Goal: Information Seeking & Learning: Learn about a topic

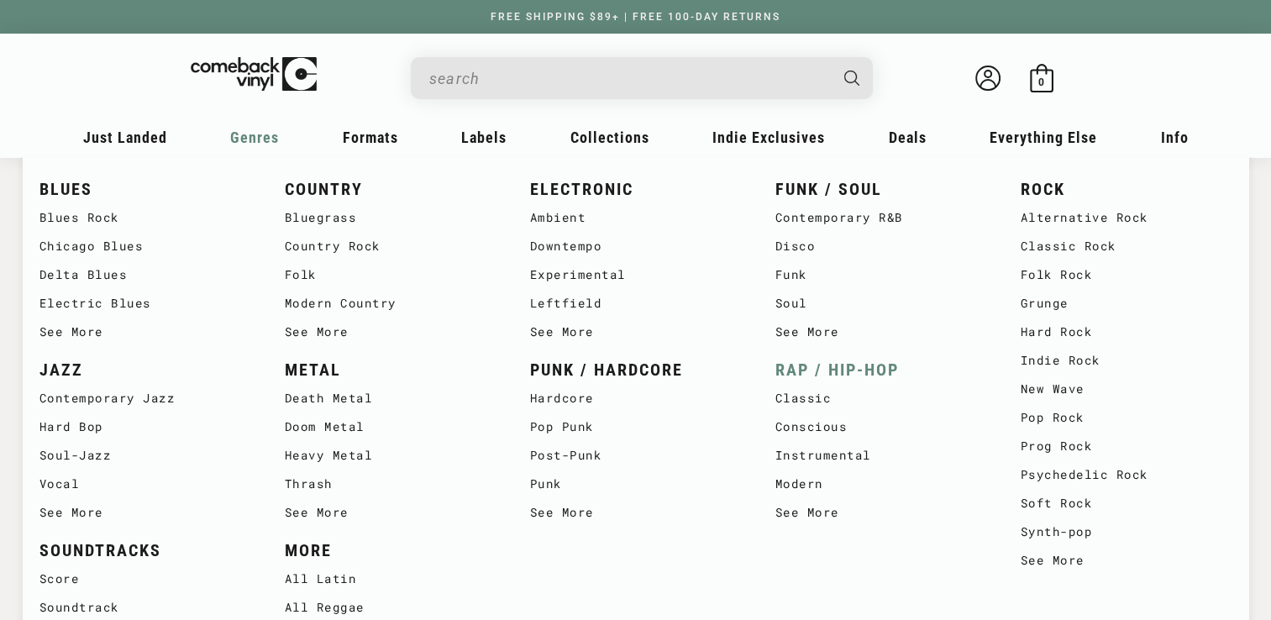
scroll to position [84, 0]
click at [827, 366] on link "RAP / HIP-HOP" at bounding box center [882, 370] width 212 height 28
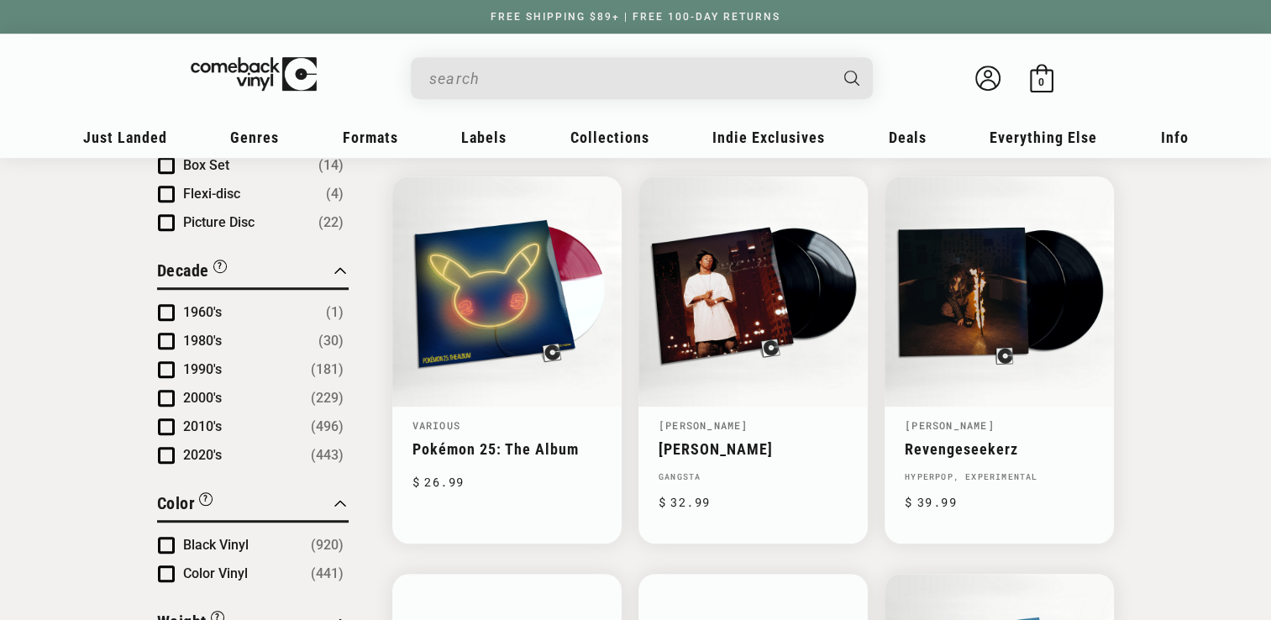
scroll to position [1008, 0]
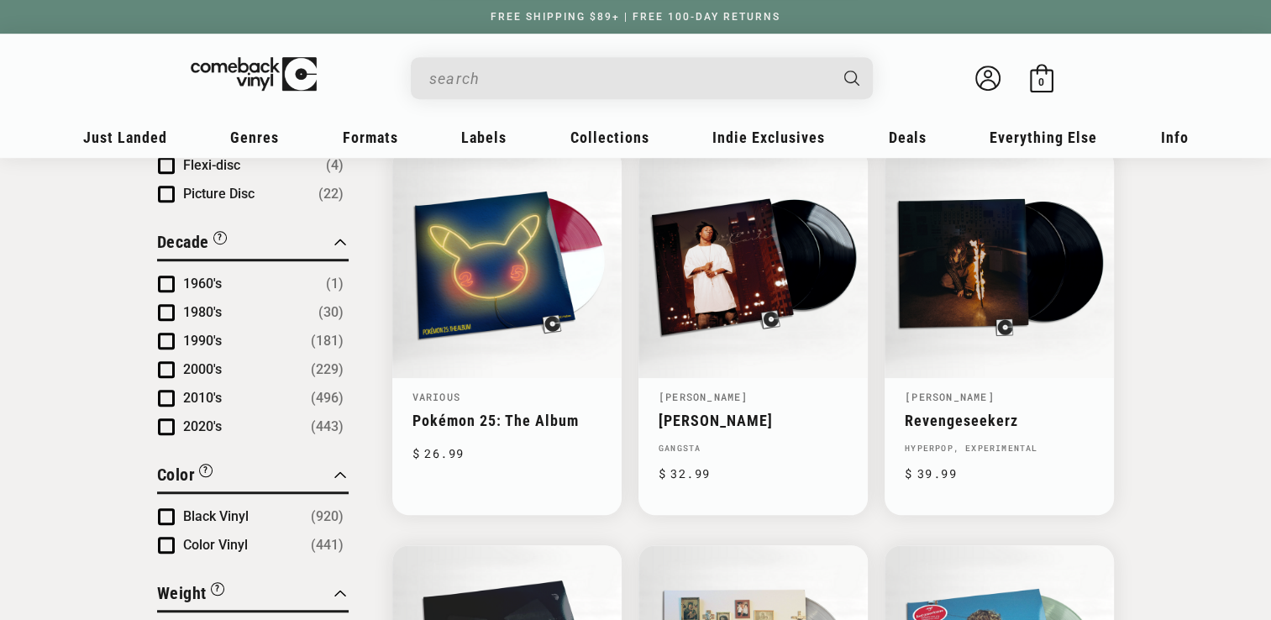
click at [227, 331] on button "1990's (181)" at bounding box center [263, 341] width 160 height 20
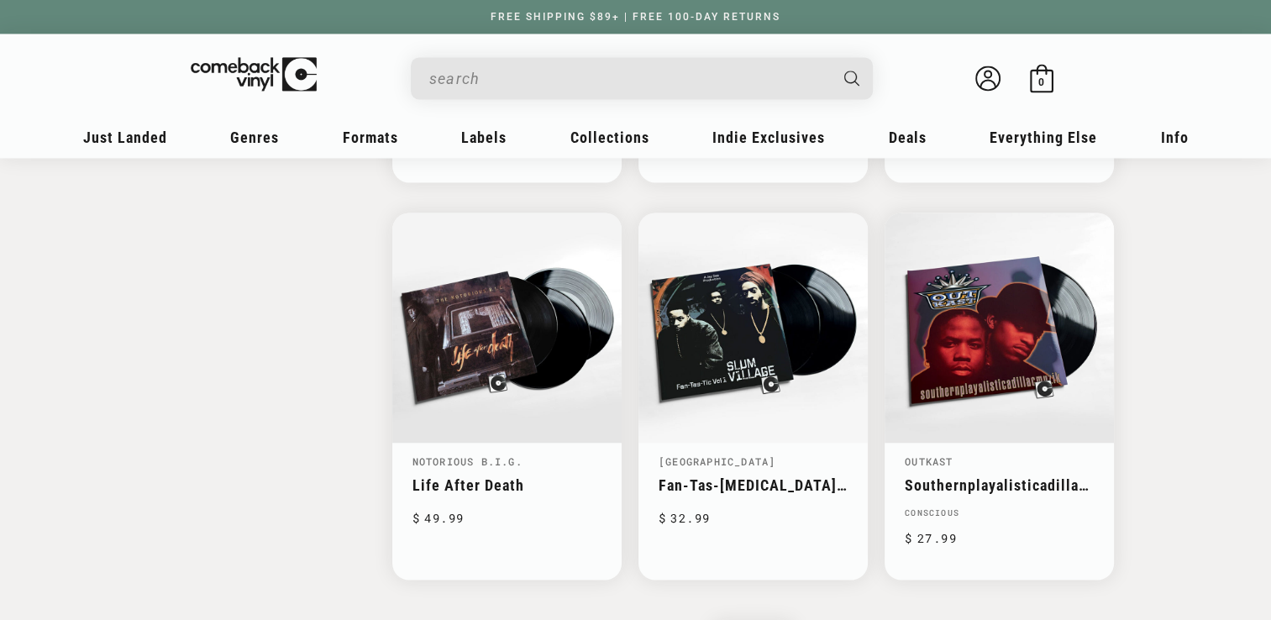
scroll to position [2857, 0]
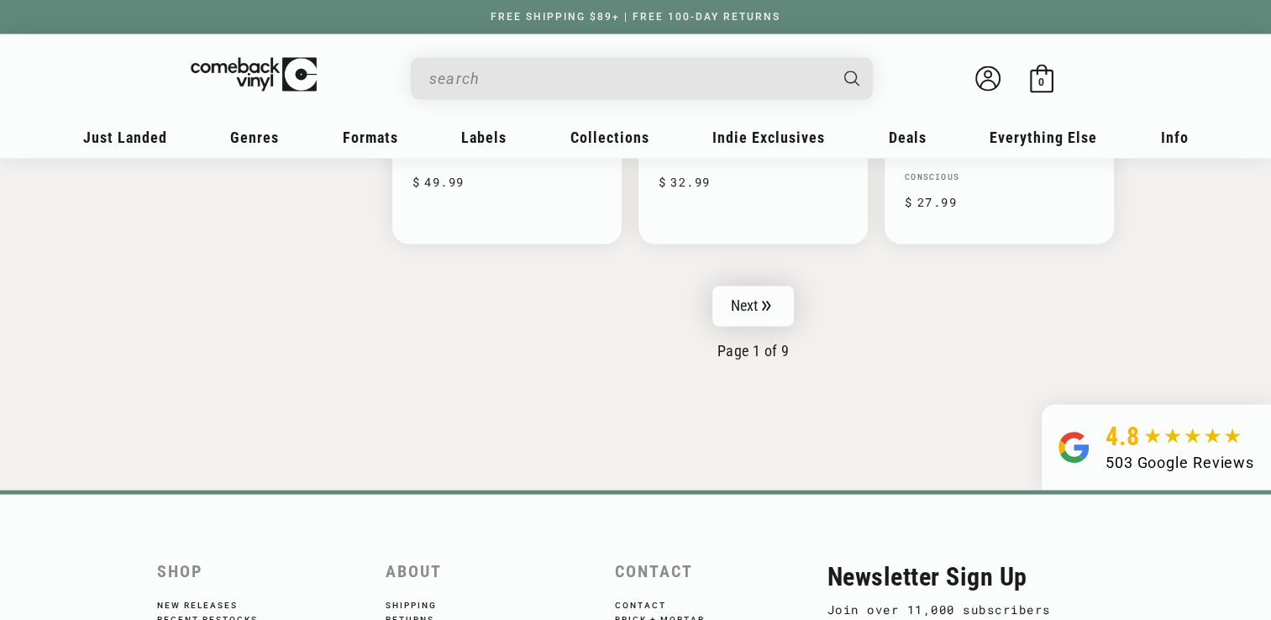
click at [768, 308] on link "Next" at bounding box center [754, 306] width 82 height 40
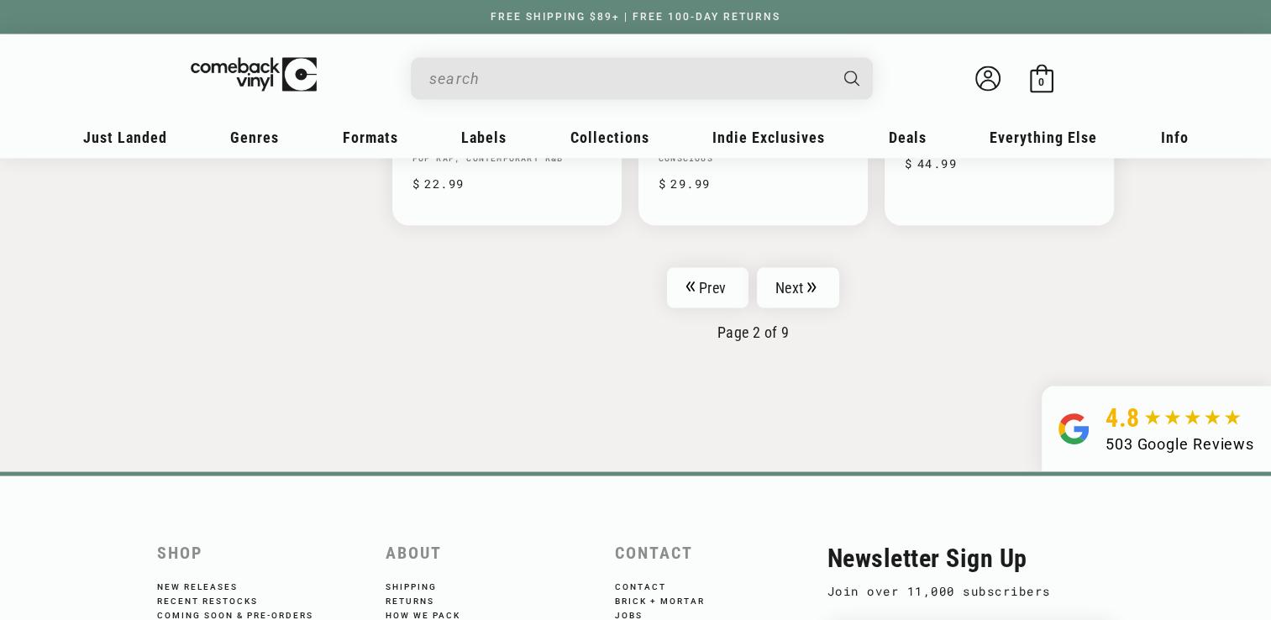
scroll to position [2941, 0]
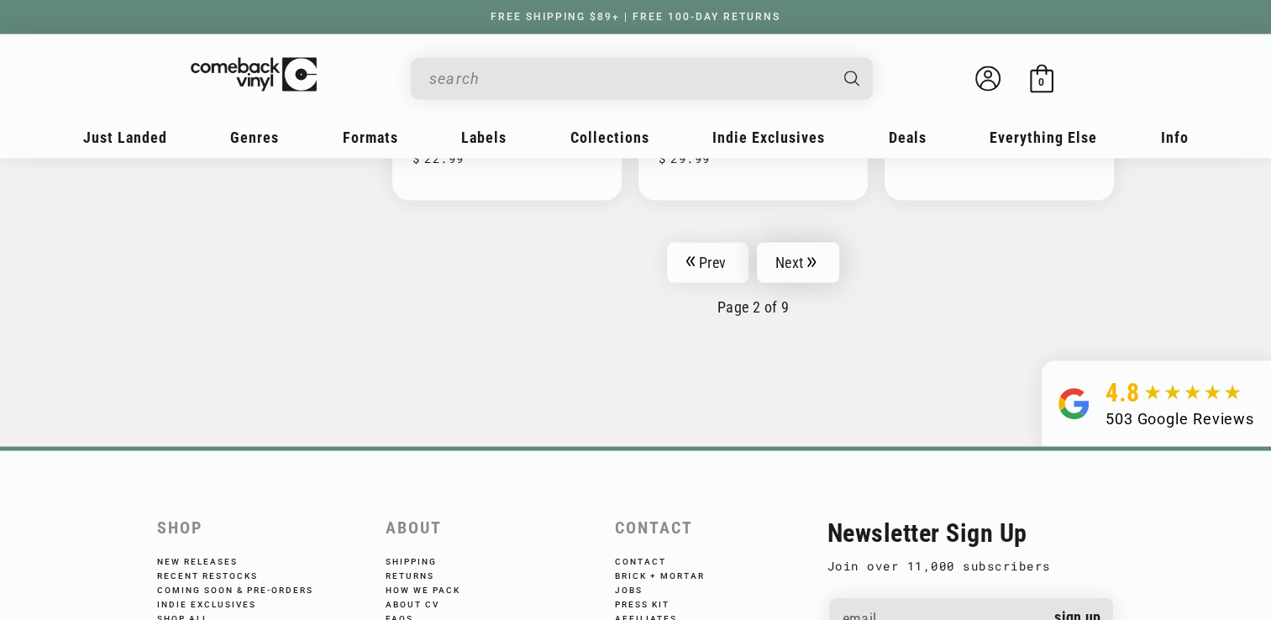
click at [797, 255] on link "Next" at bounding box center [798, 262] width 82 height 40
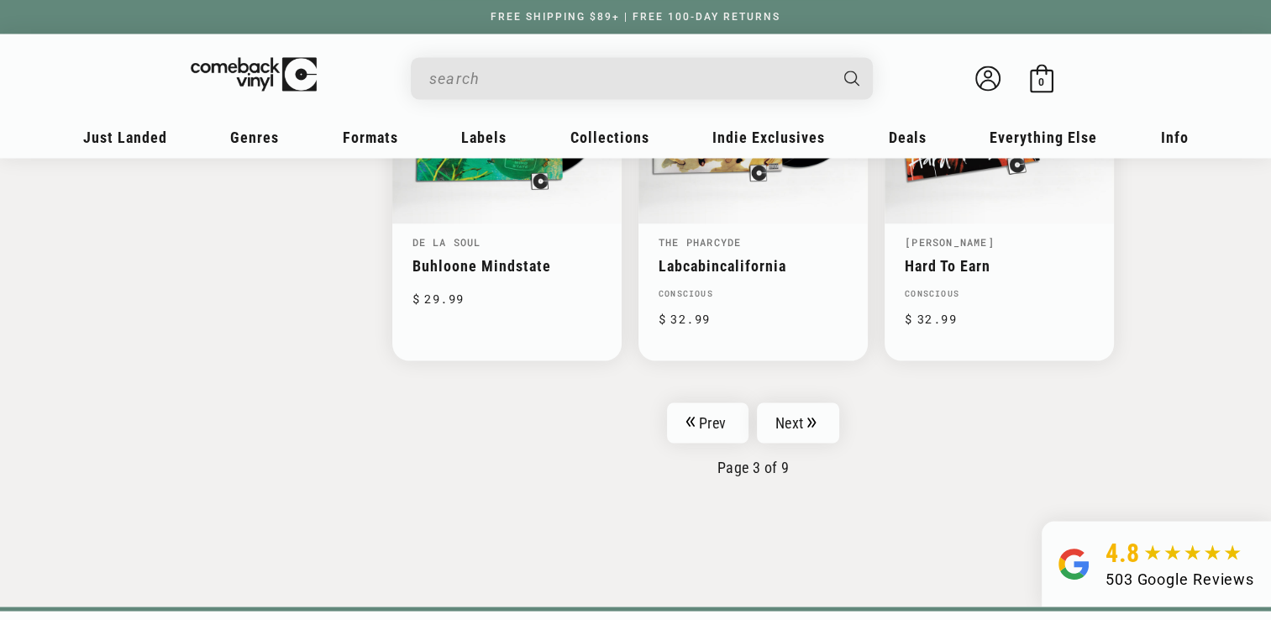
scroll to position [2773, 0]
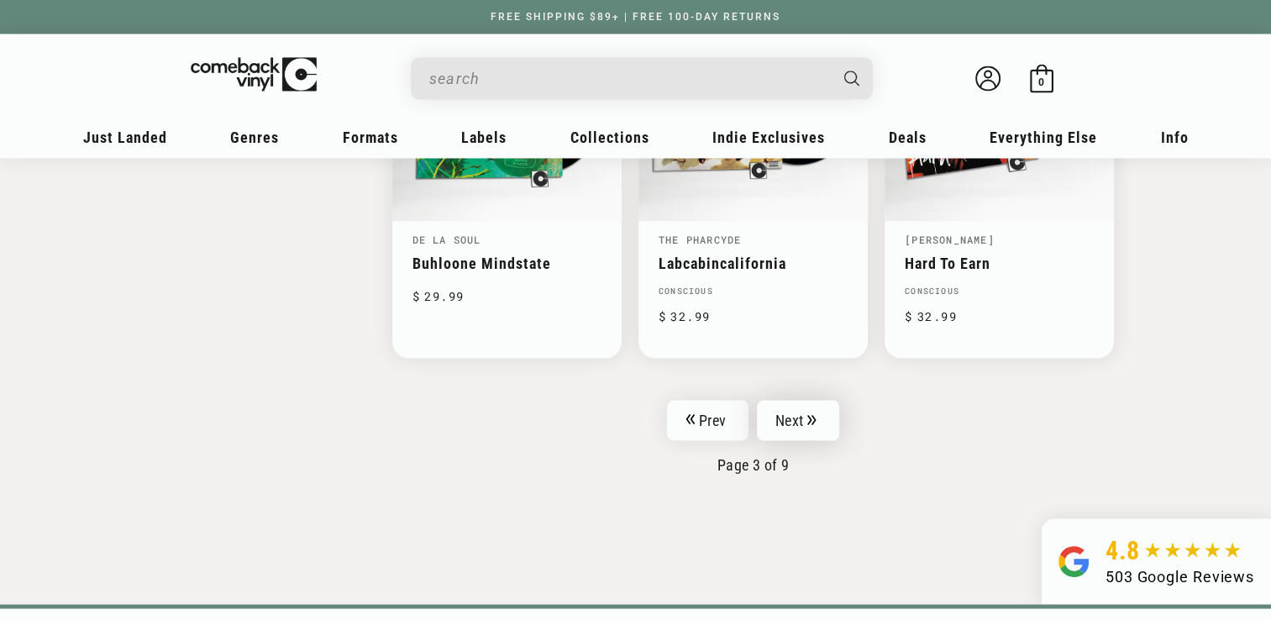
click at [802, 424] on link "Next" at bounding box center [798, 420] width 82 height 40
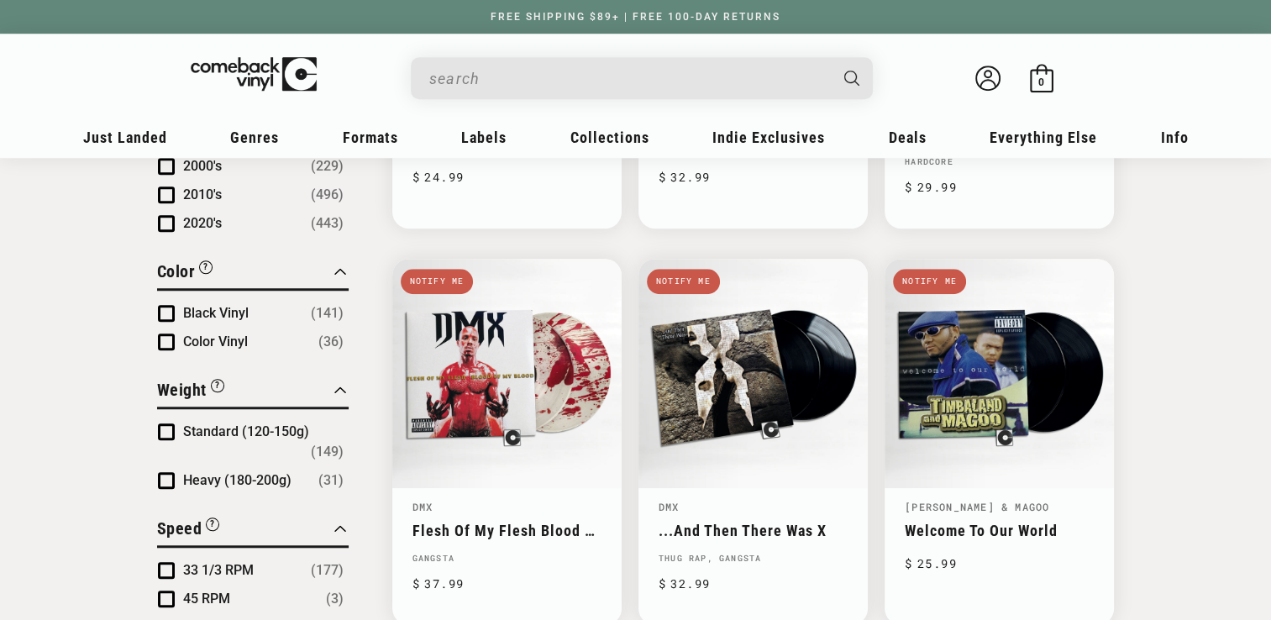
scroll to position [1344, 0]
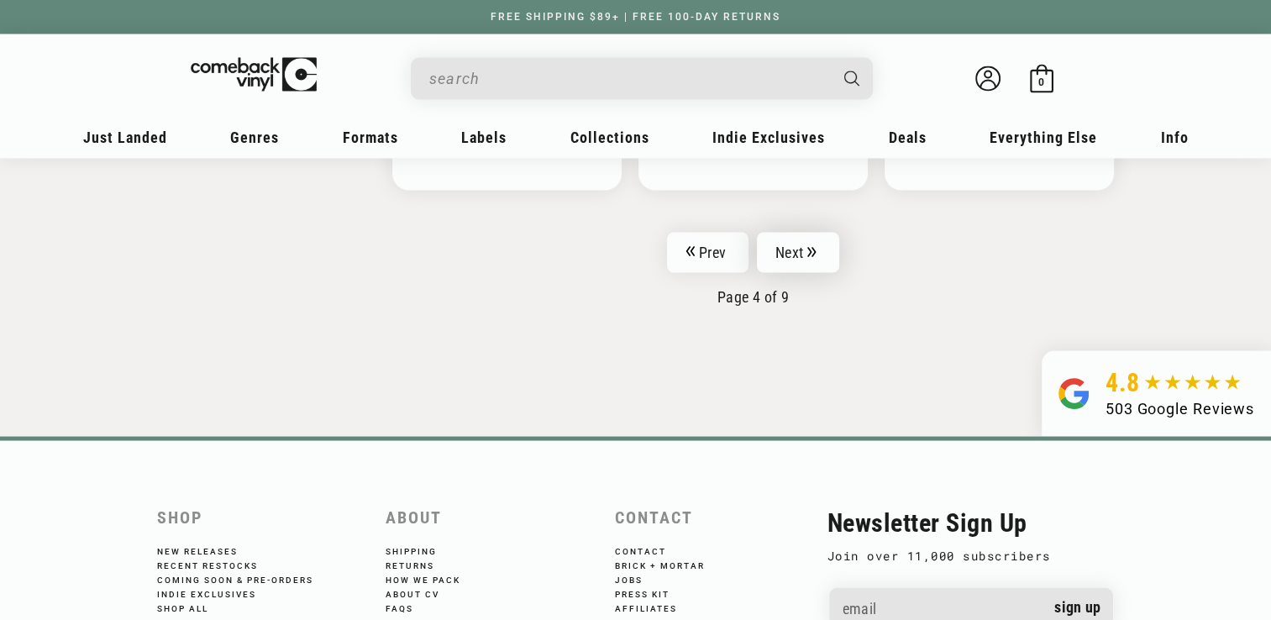
click at [805, 238] on link "Next" at bounding box center [798, 252] width 82 height 40
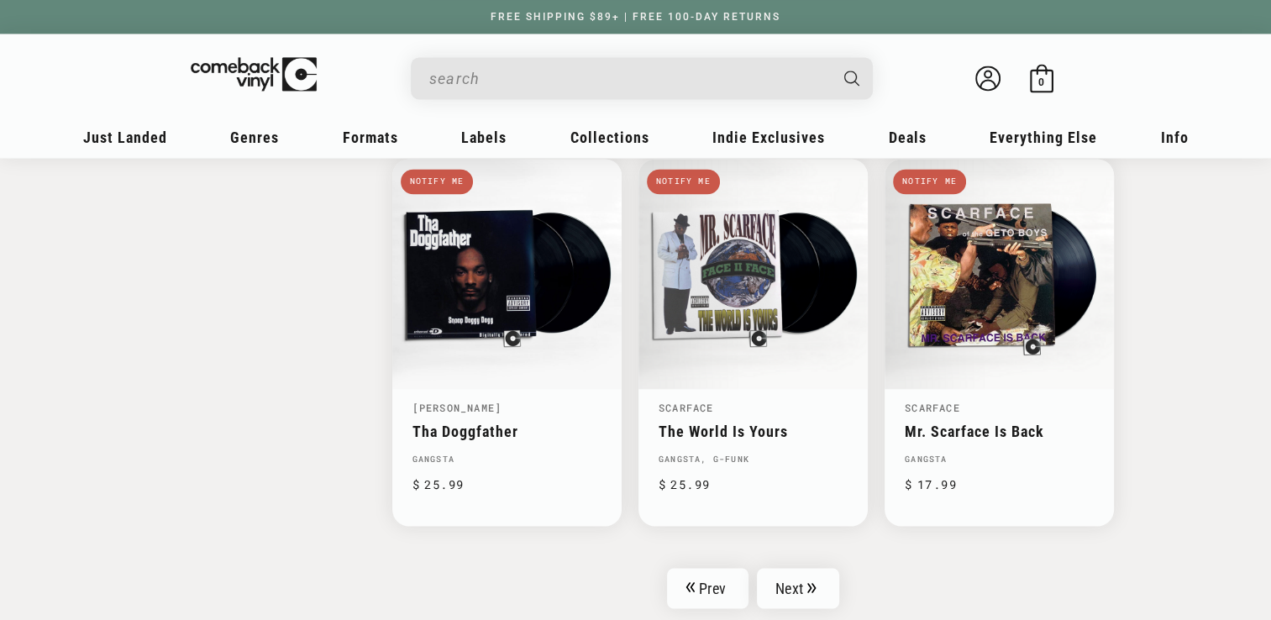
scroll to position [2857, 0]
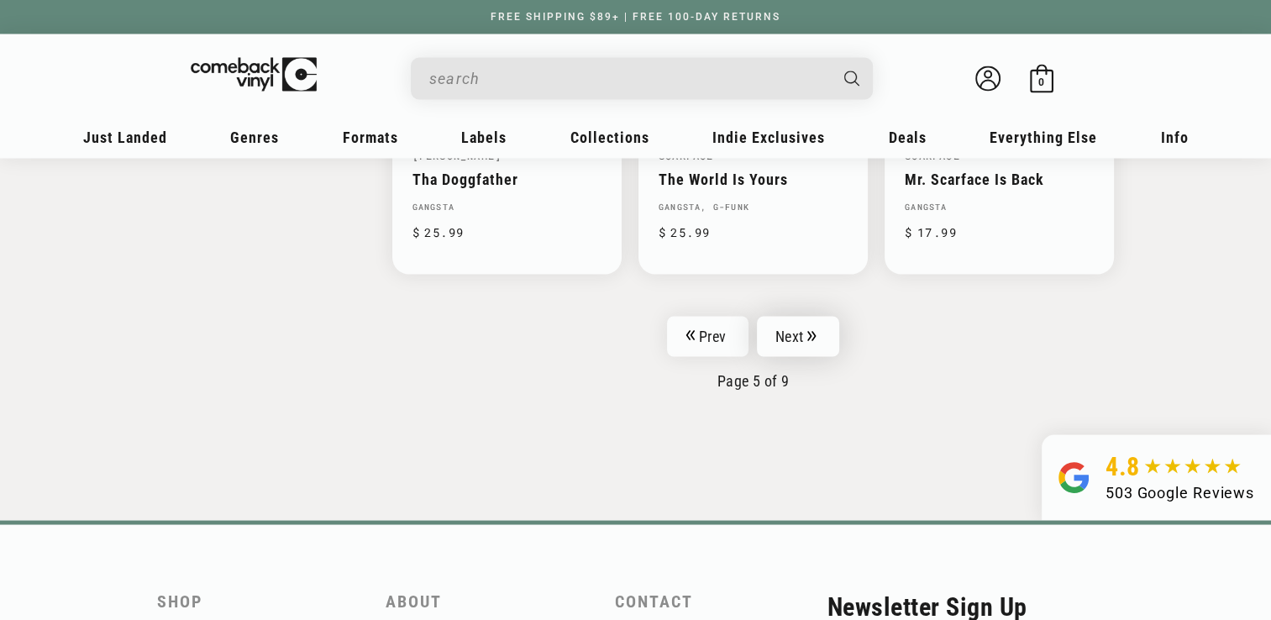
click at [811, 318] on link "Next" at bounding box center [798, 336] width 82 height 40
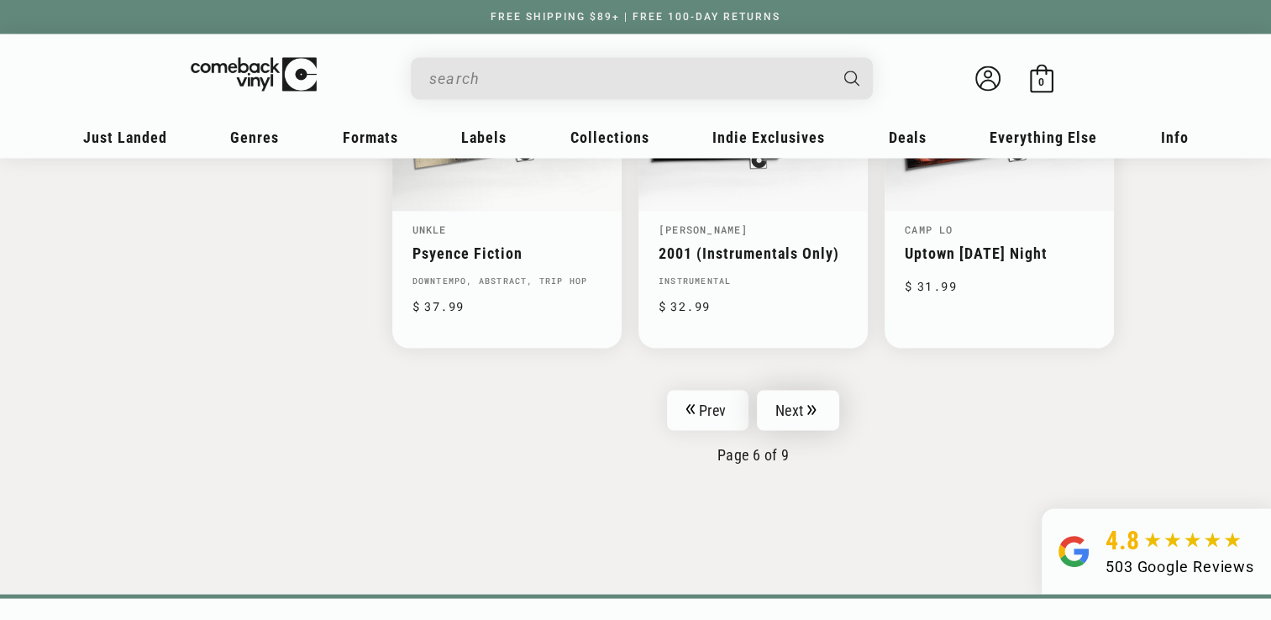
click at [824, 421] on link "Next" at bounding box center [798, 410] width 82 height 40
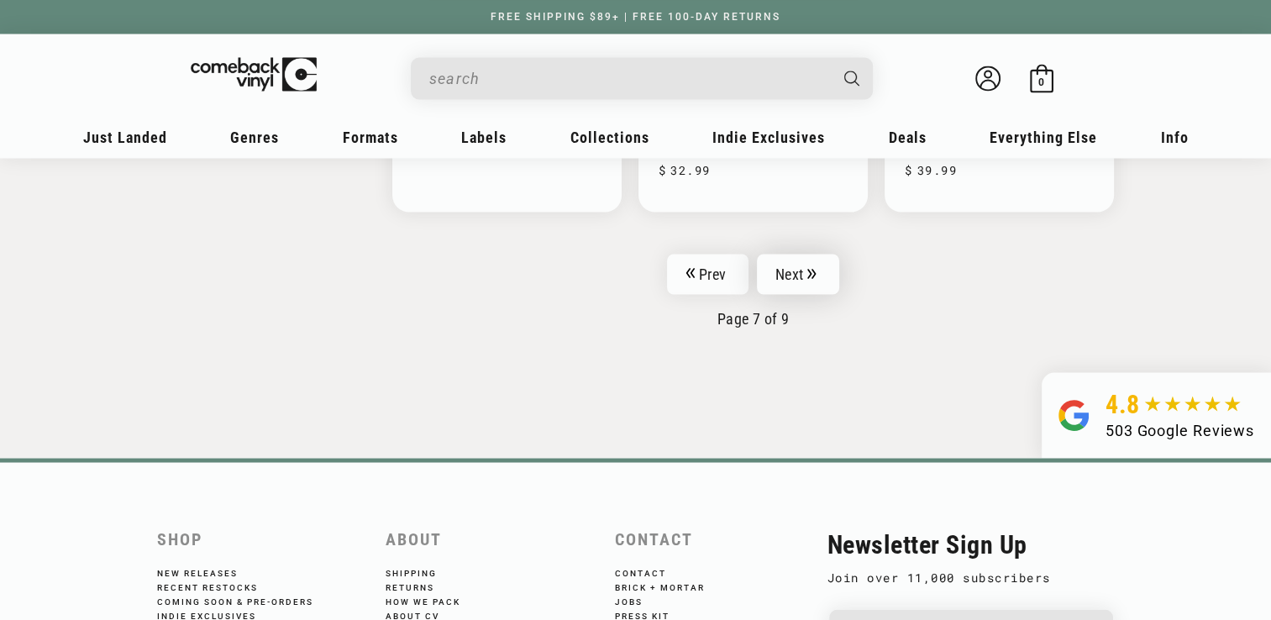
click at [806, 260] on link "Next" at bounding box center [798, 274] width 82 height 40
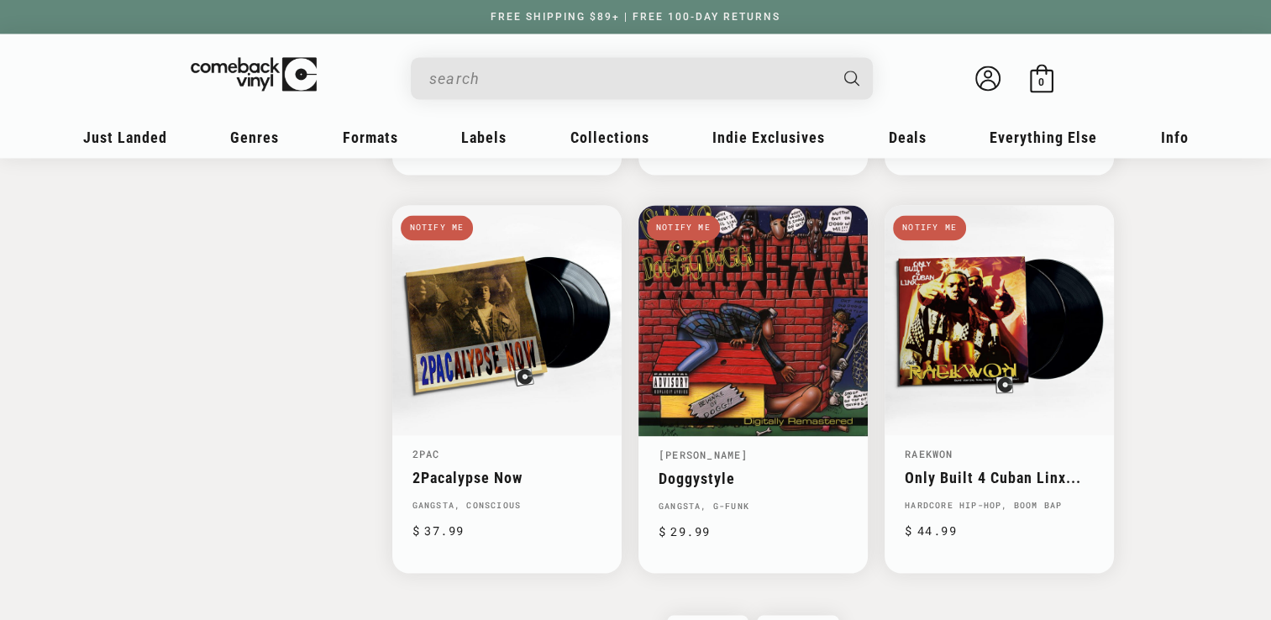
scroll to position [2689, 0]
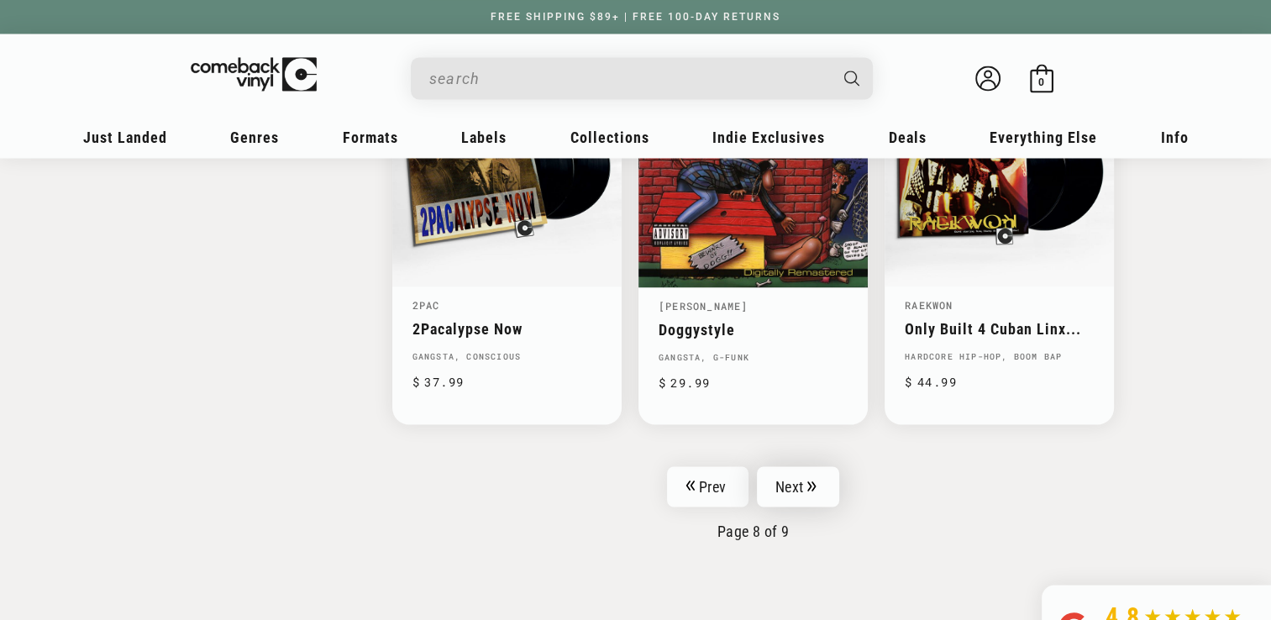
click at [813, 481] on icon "Pagination" at bounding box center [811, 486] width 9 height 11
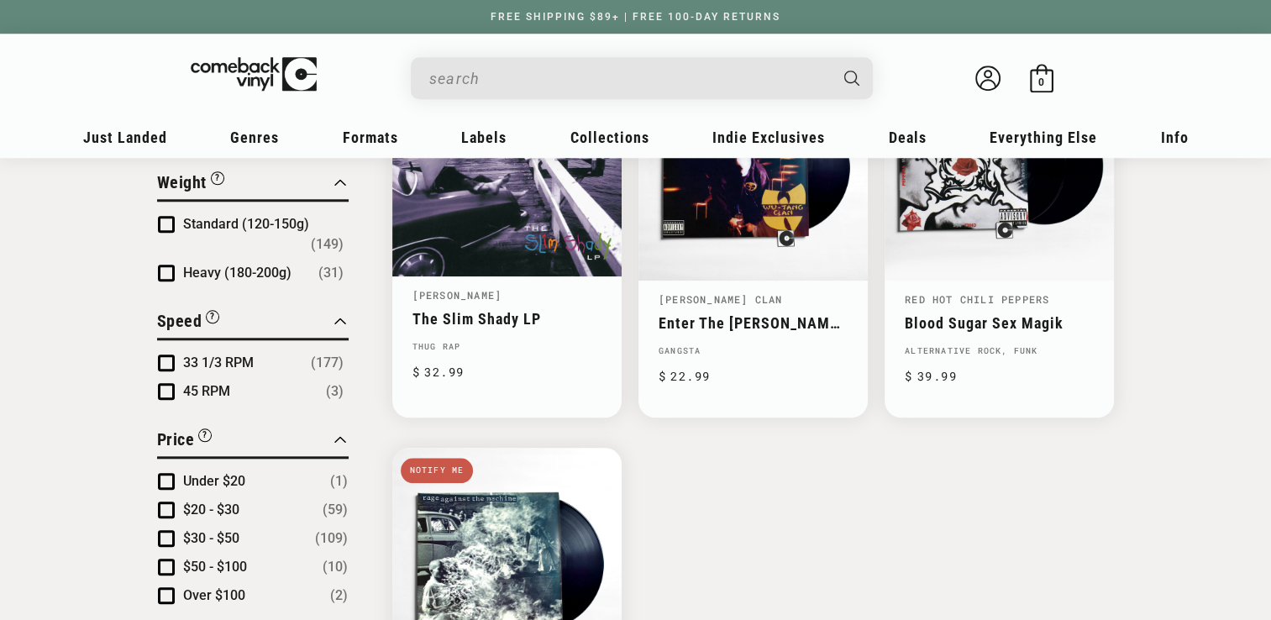
scroll to position [1512, 0]
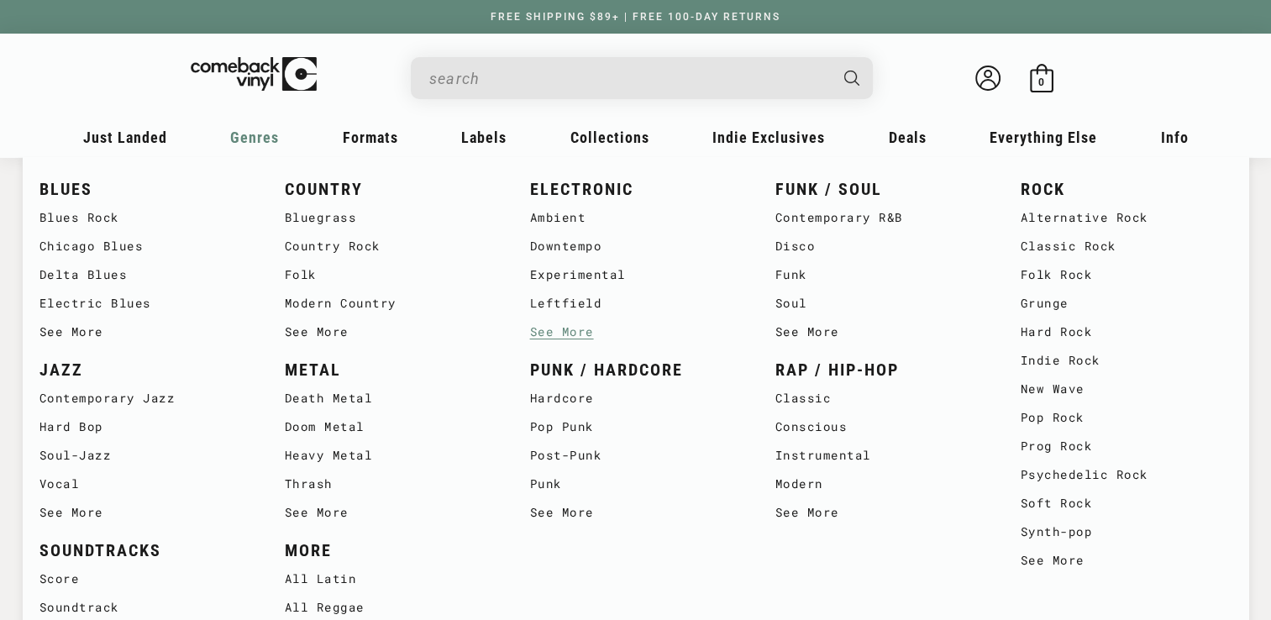
click at [598, 326] on link "See More" at bounding box center [636, 332] width 212 height 29
click at [265, 133] on span "Genres" at bounding box center [254, 138] width 49 height 18
click at [586, 337] on link "See More" at bounding box center [636, 332] width 212 height 29
click at [566, 334] on link "See More" at bounding box center [636, 332] width 212 height 29
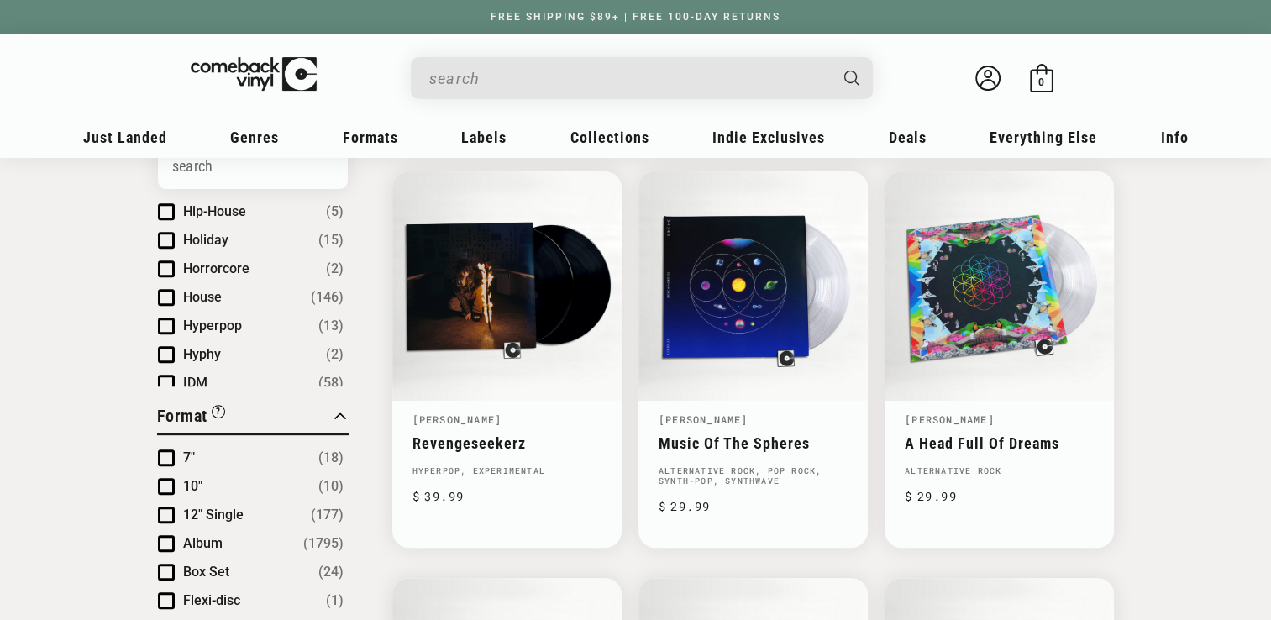
scroll to position [4201, 0]
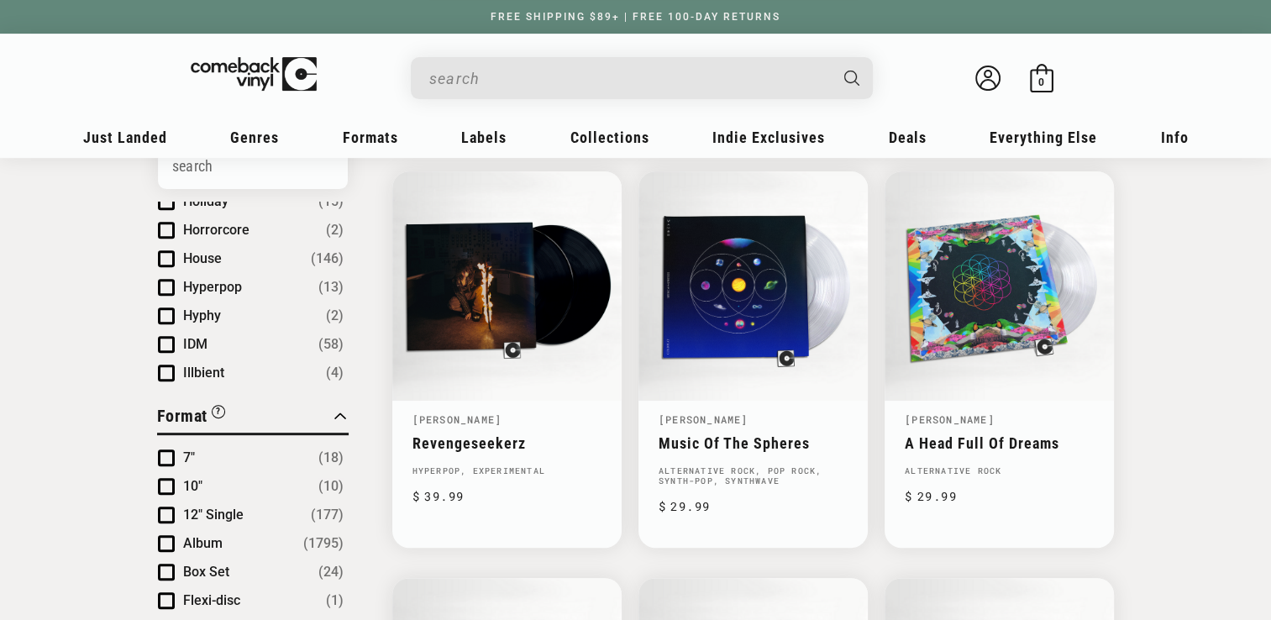
click at [245, 249] on button "House (146)" at bounding box center [263, 259] width 160 height 20
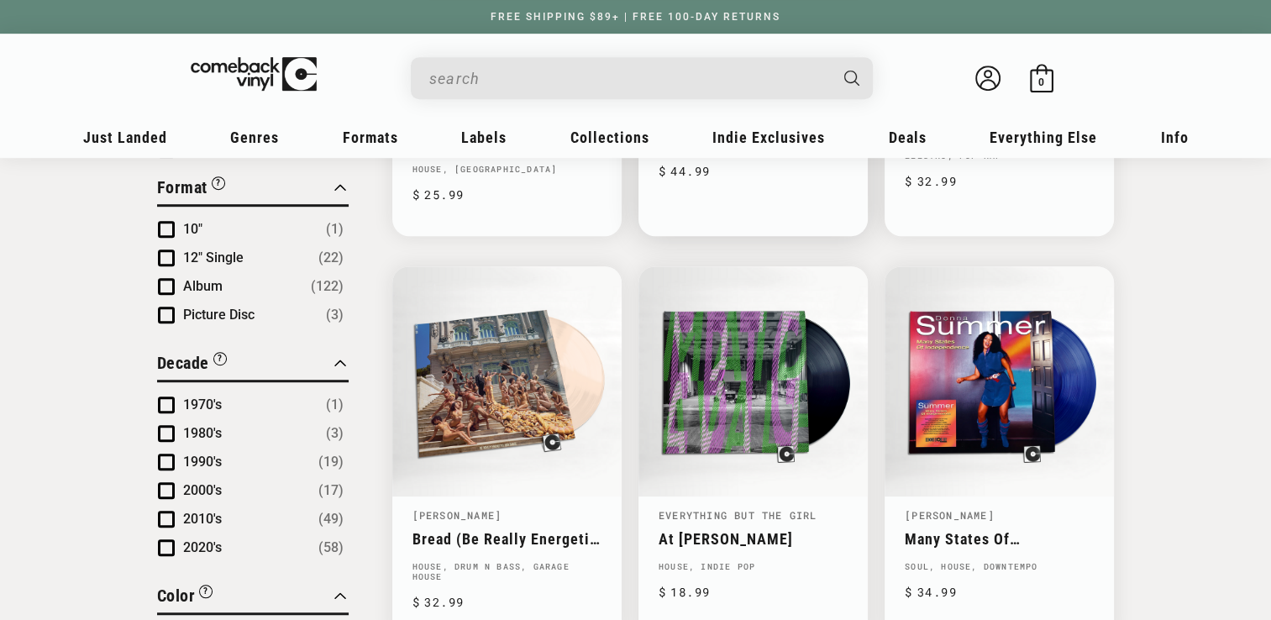
scroll to position [1008, 0]
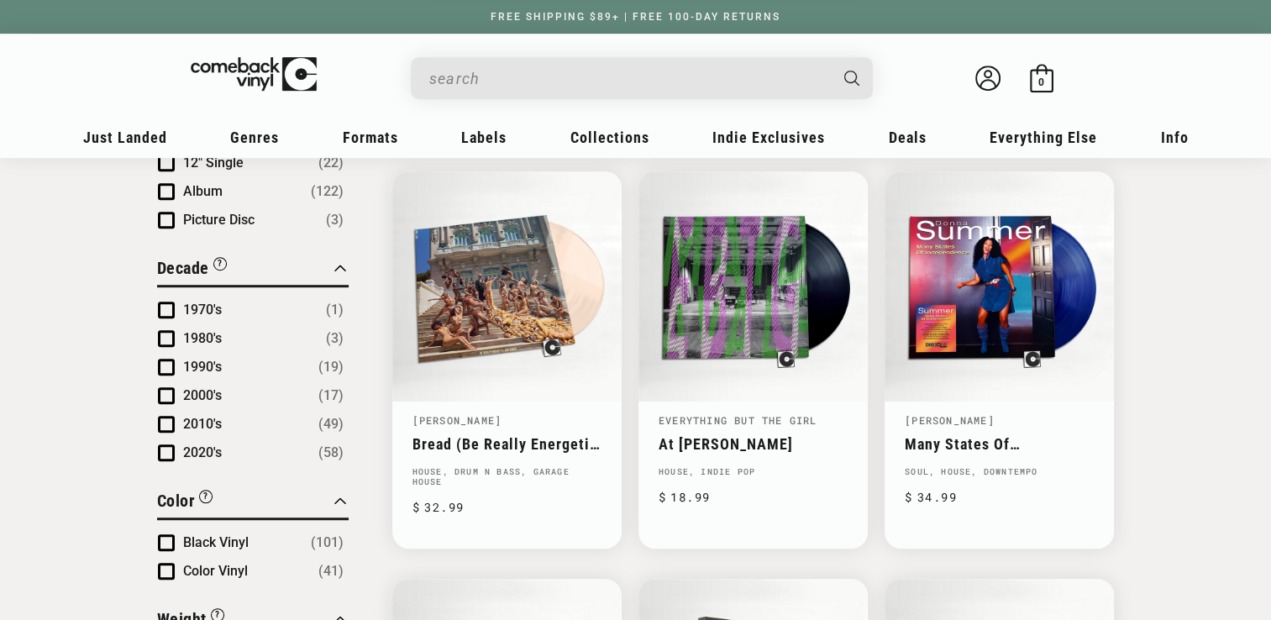
click at [322, 365] on span "(19)" at bounding box center [330, 367] width 25 height 20
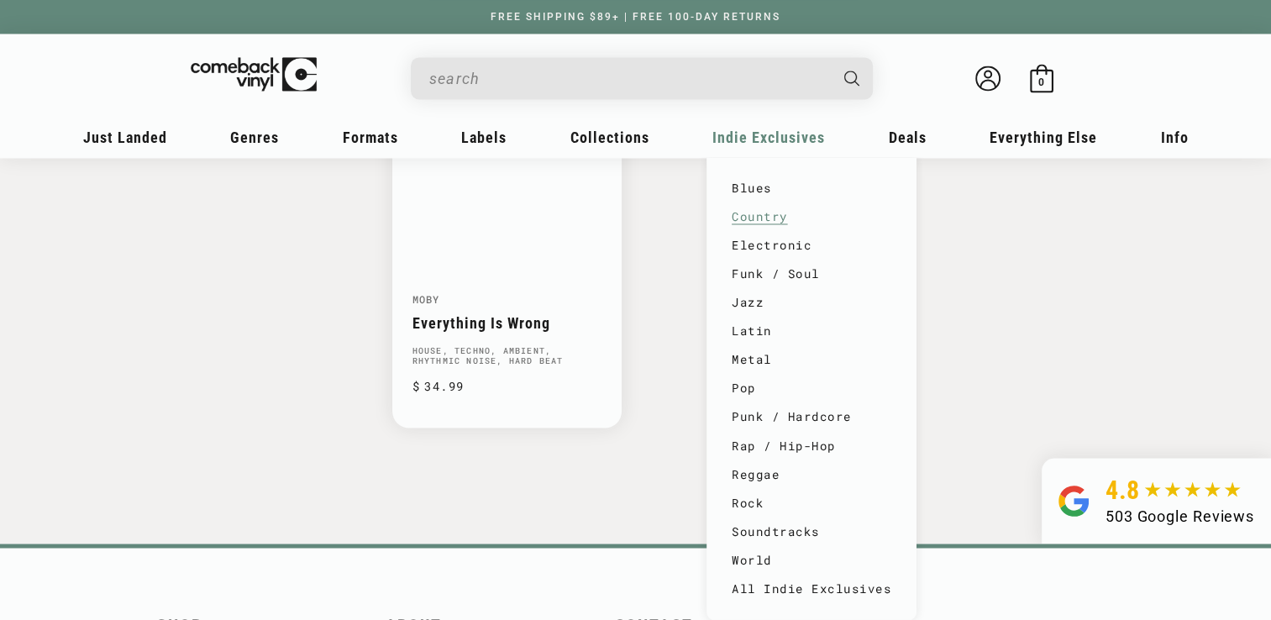
scroll to position [2801, 0]
